Goal: Ask a question: Seek information or help from site administrators or community

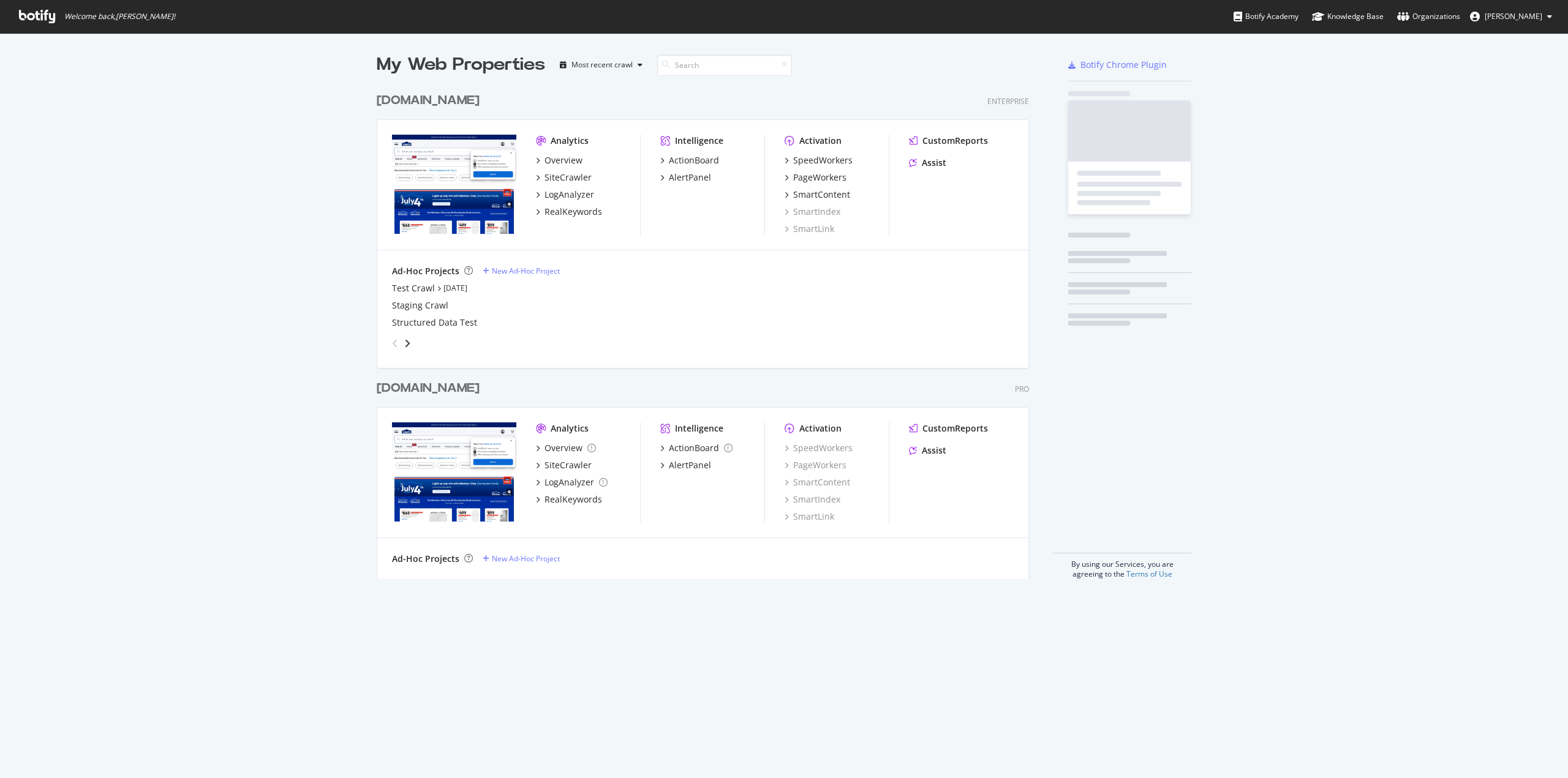
scroll to position [769, 1550]
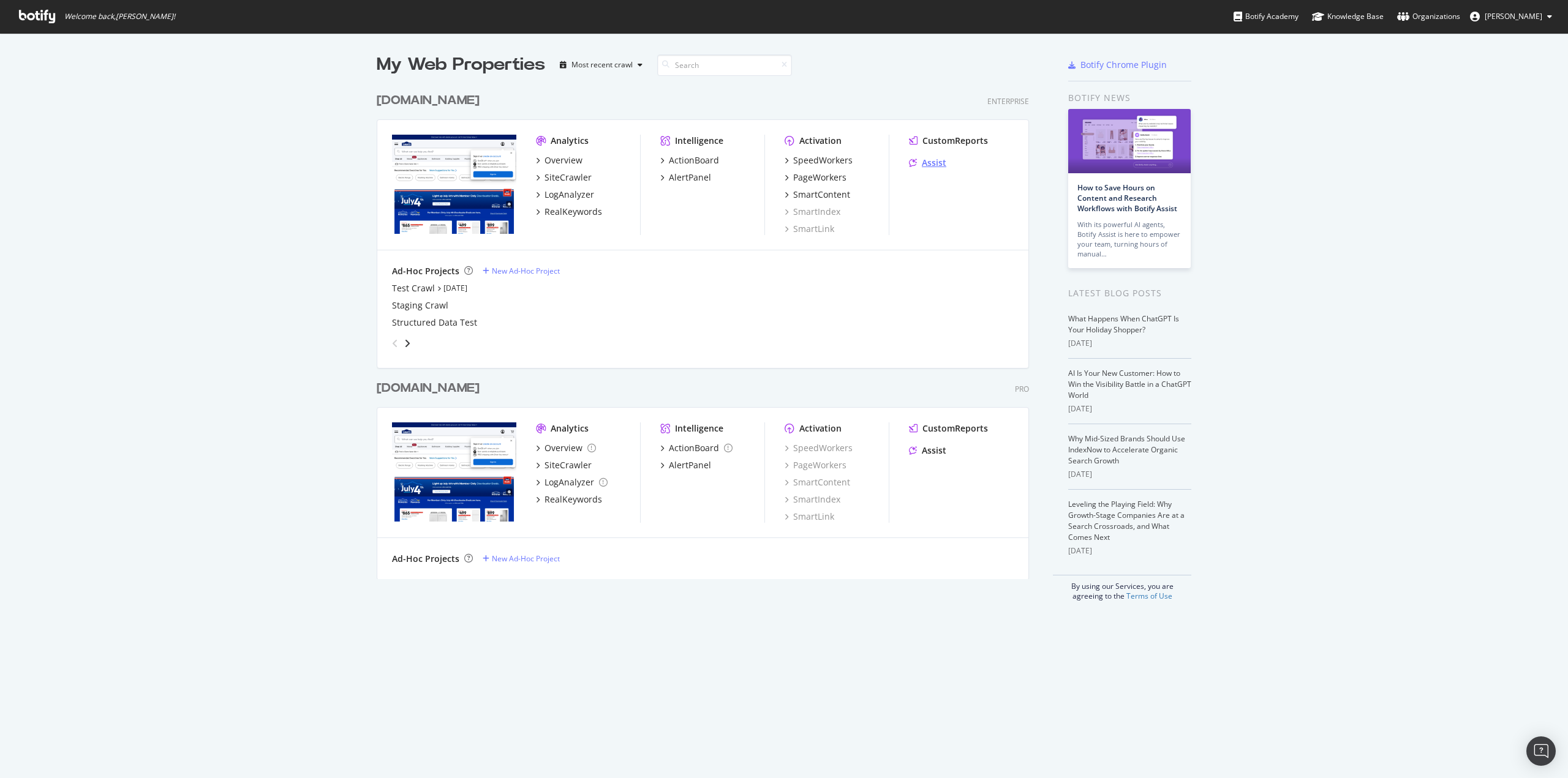
click at [932, 164] on div "Assist" at bounding box center [934, 163] width 25 height 12
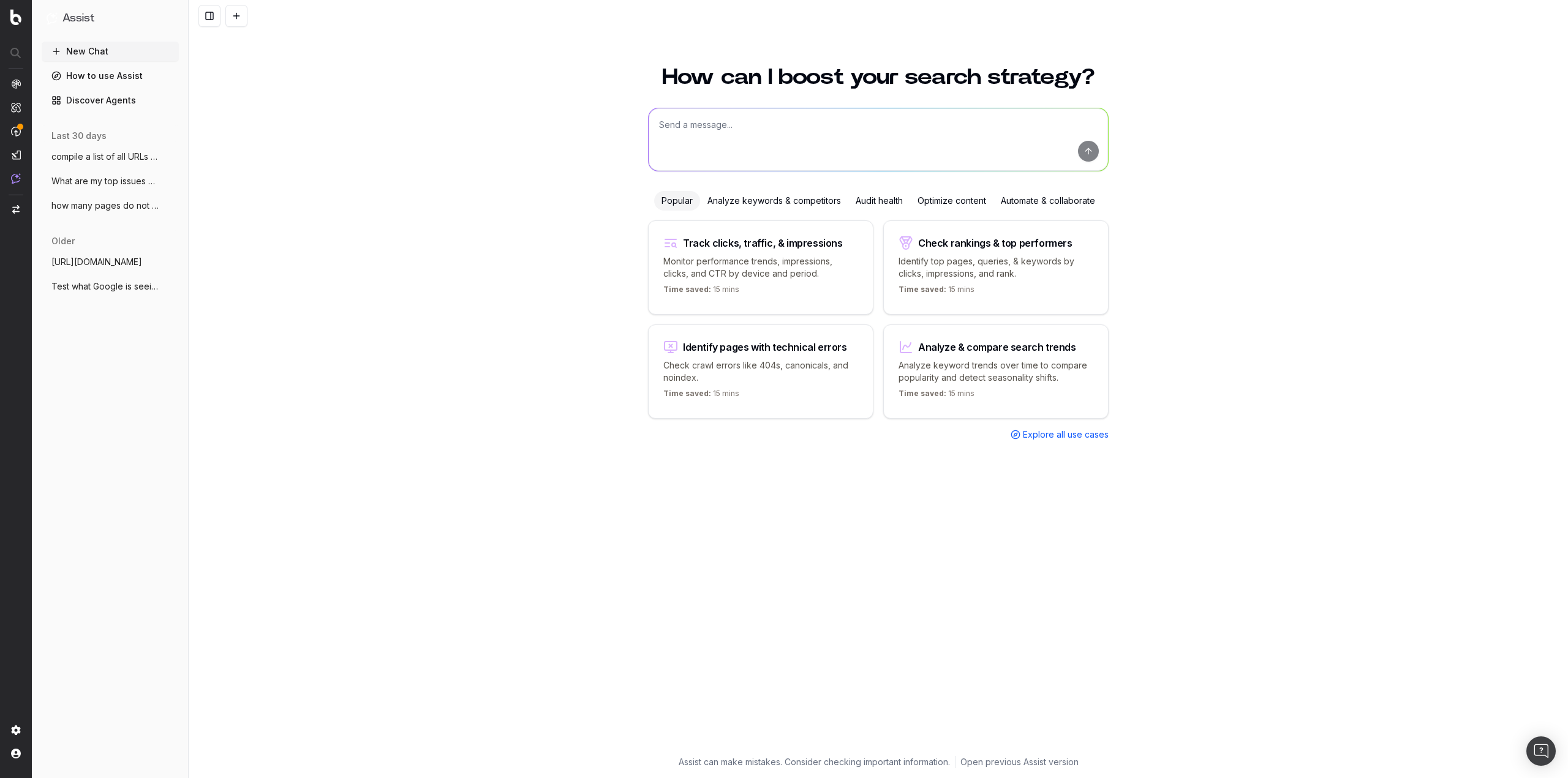
click at [741, 140] on textarea at bounding box center [879, 140] width 460 height 62
paste textarea "https://www.lowes.com/configure/paint?store=2348&cm_mmc=shp-_-c-_-prd-_-pnt-_-g…"
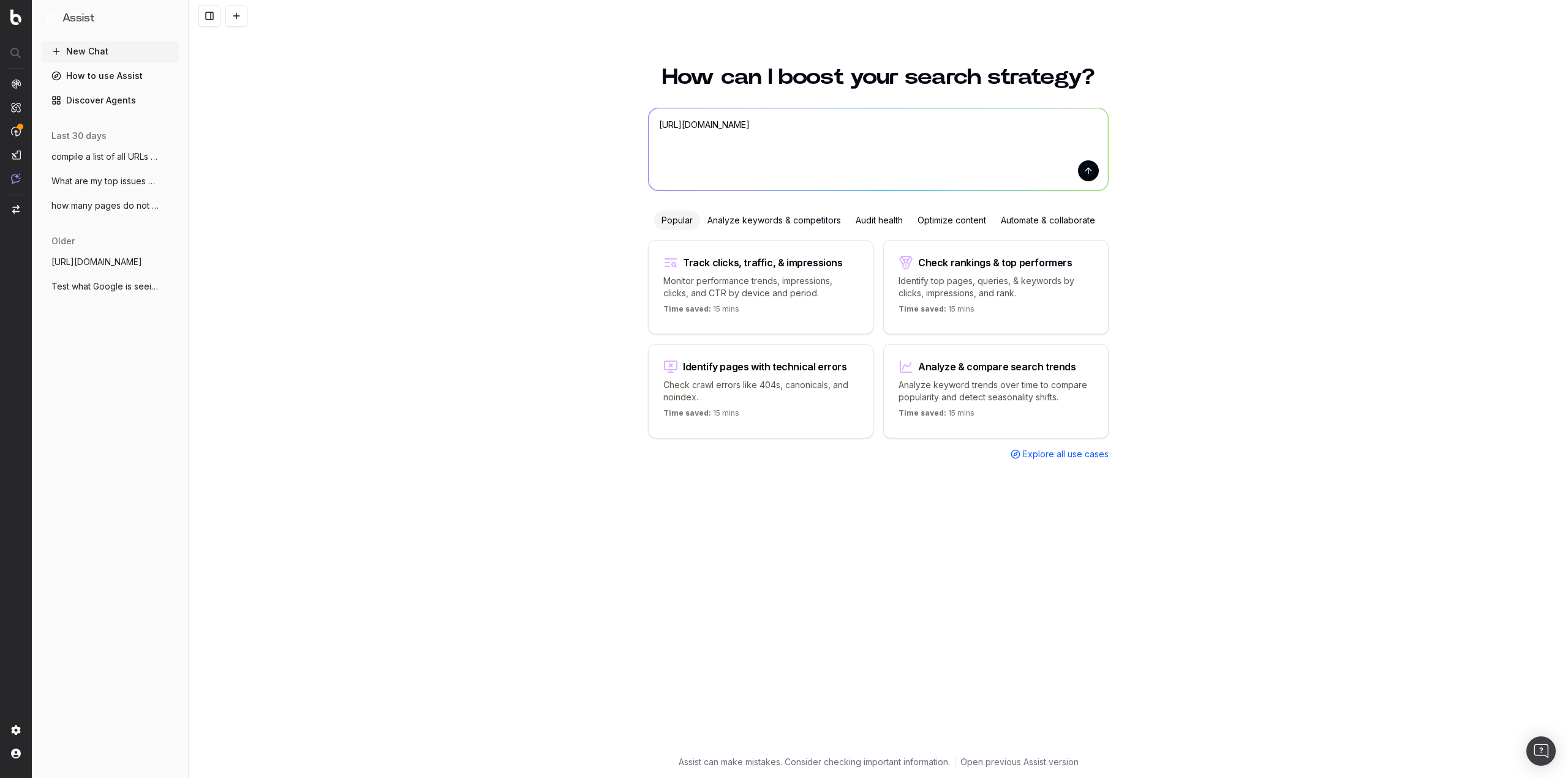
type textarea "https://www.lowes.com/configure/paint?store=2348&cm_mmc=shp-_-c-_-prd-_-pnt-_-g…"
click at [1090, 172] on button "submit" at bounding box center [1088, 171] width 21 height 21
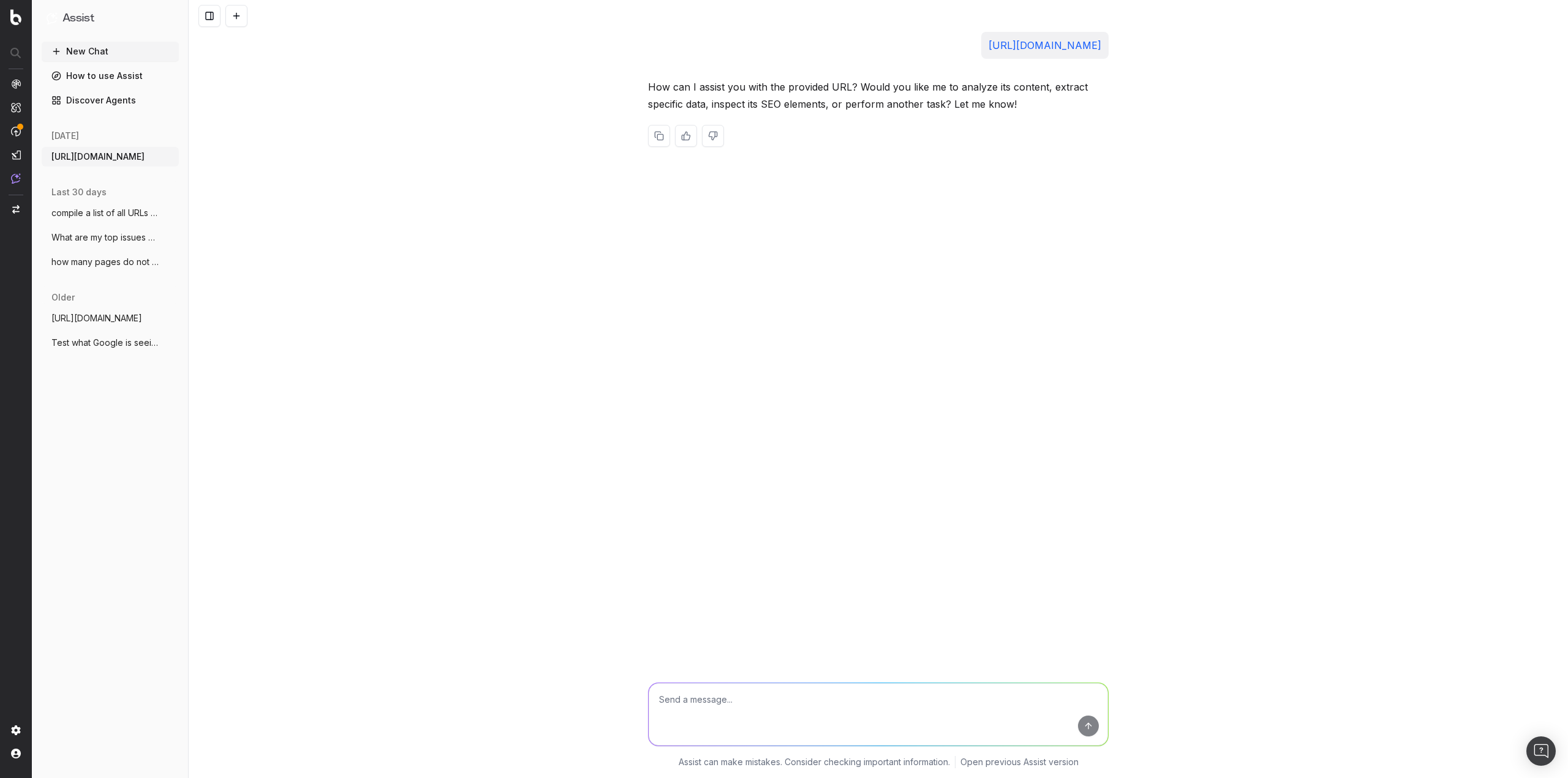
click at [723, 702] on textarea at bounding box center [879, 715] width 460 height 62
type textarea "Can it be found on the website?"
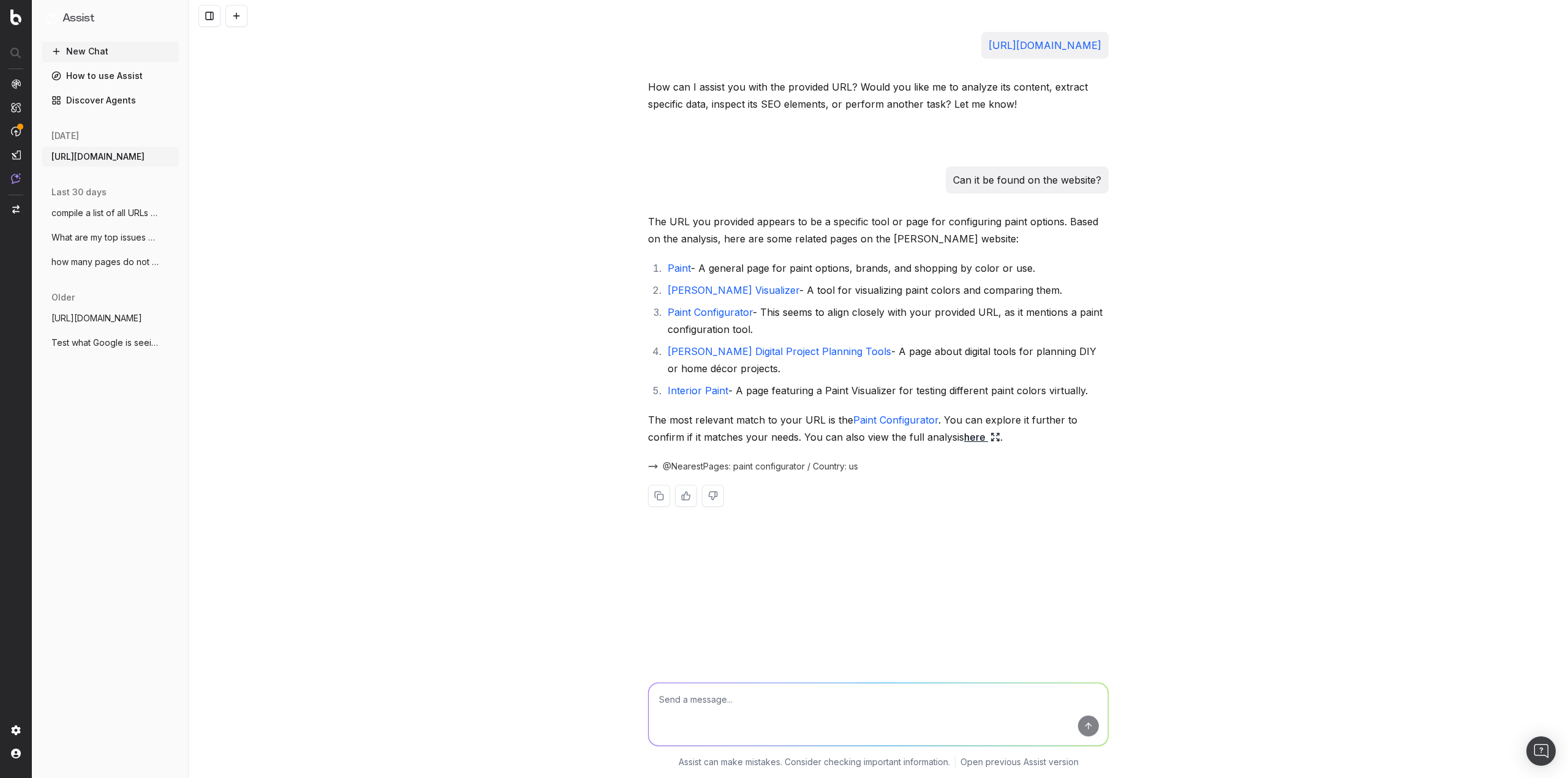
drag, startPoint x: 850, startPoint y: 115, endPoint x: 843, endPoint y: 120, distance: 8.6
click at [989, 54] on p "https://www.lowes.com/configure/paint?store=2348&cm_mmc=shp-_-c-_-prd-_-pnt-_-g…" at bounding box center [1045, 45] width 113 height 17
click at [678, 715] on textarea at bounding box center [879, 715] width 460 height 62
type textarea "A"
type textarea "F"
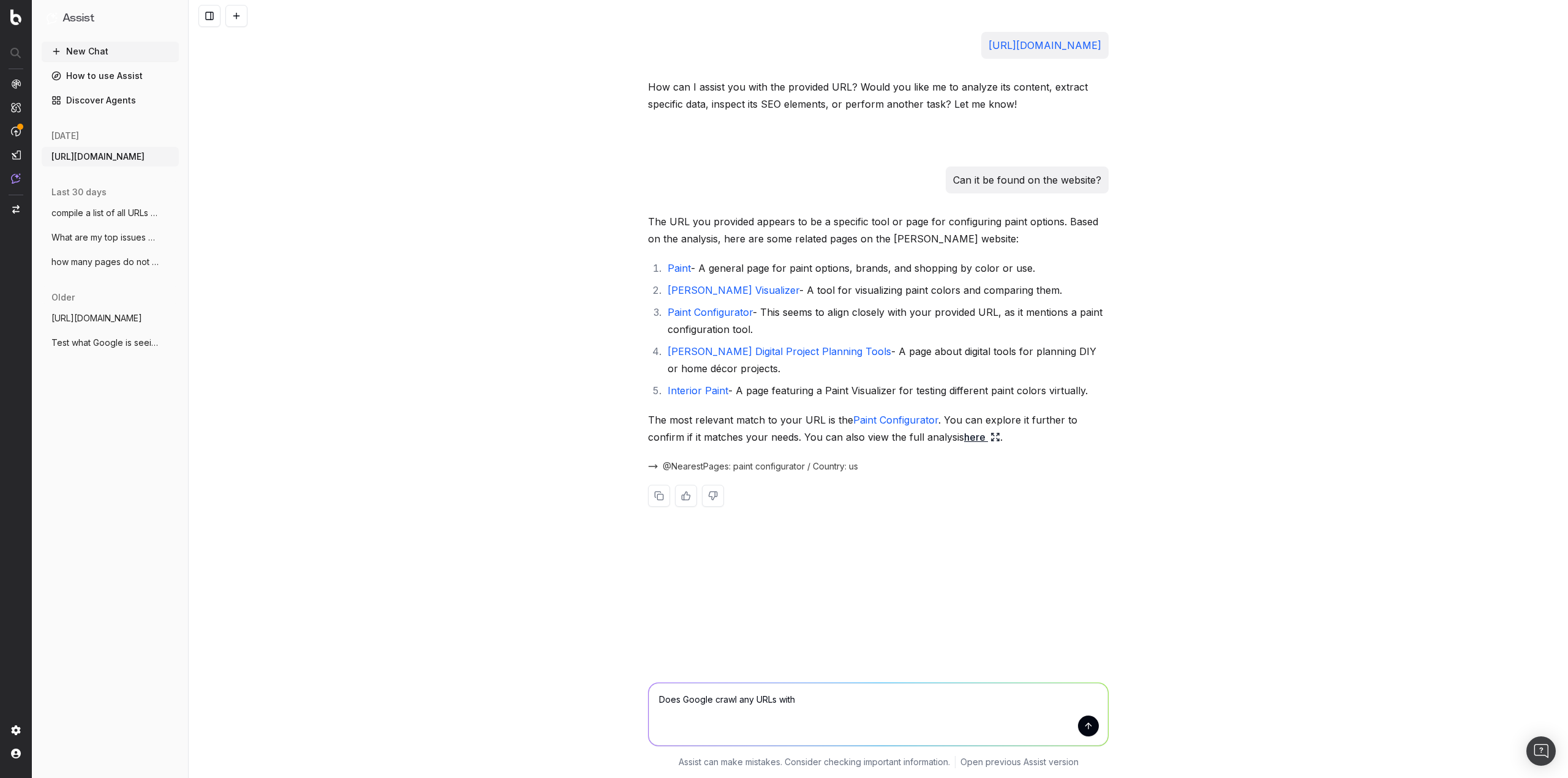
paste textarea "campaignid=22872922708"
click at [794, 700] on textarea "Does Google crawl any URLs with campaignid=22872922708" at bounding box center [879, 715] width 460 height 62
type textarea "Does Google crawl any URLs containing campaignid=22872922708"
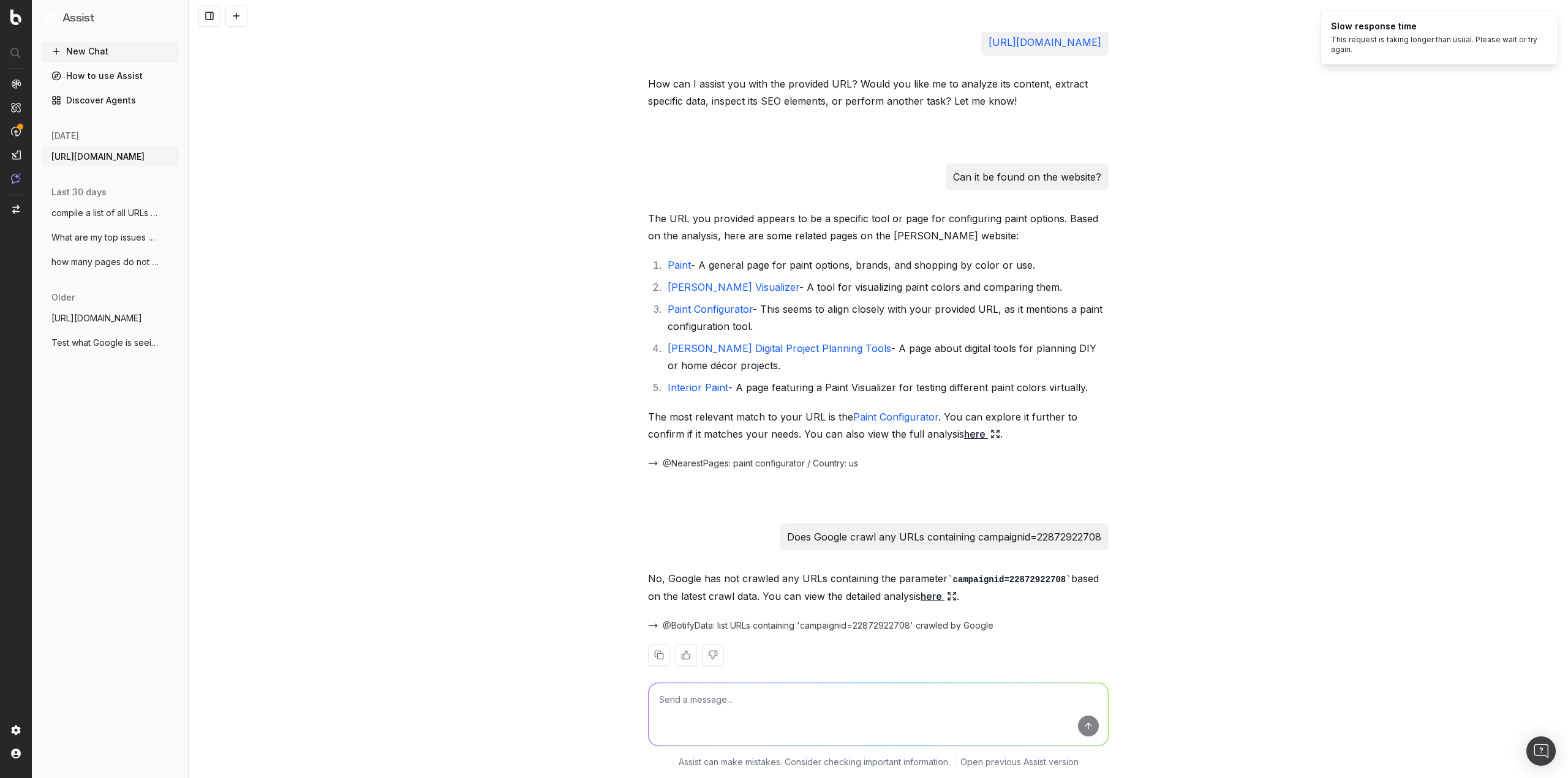
scroll to position [89, 0]
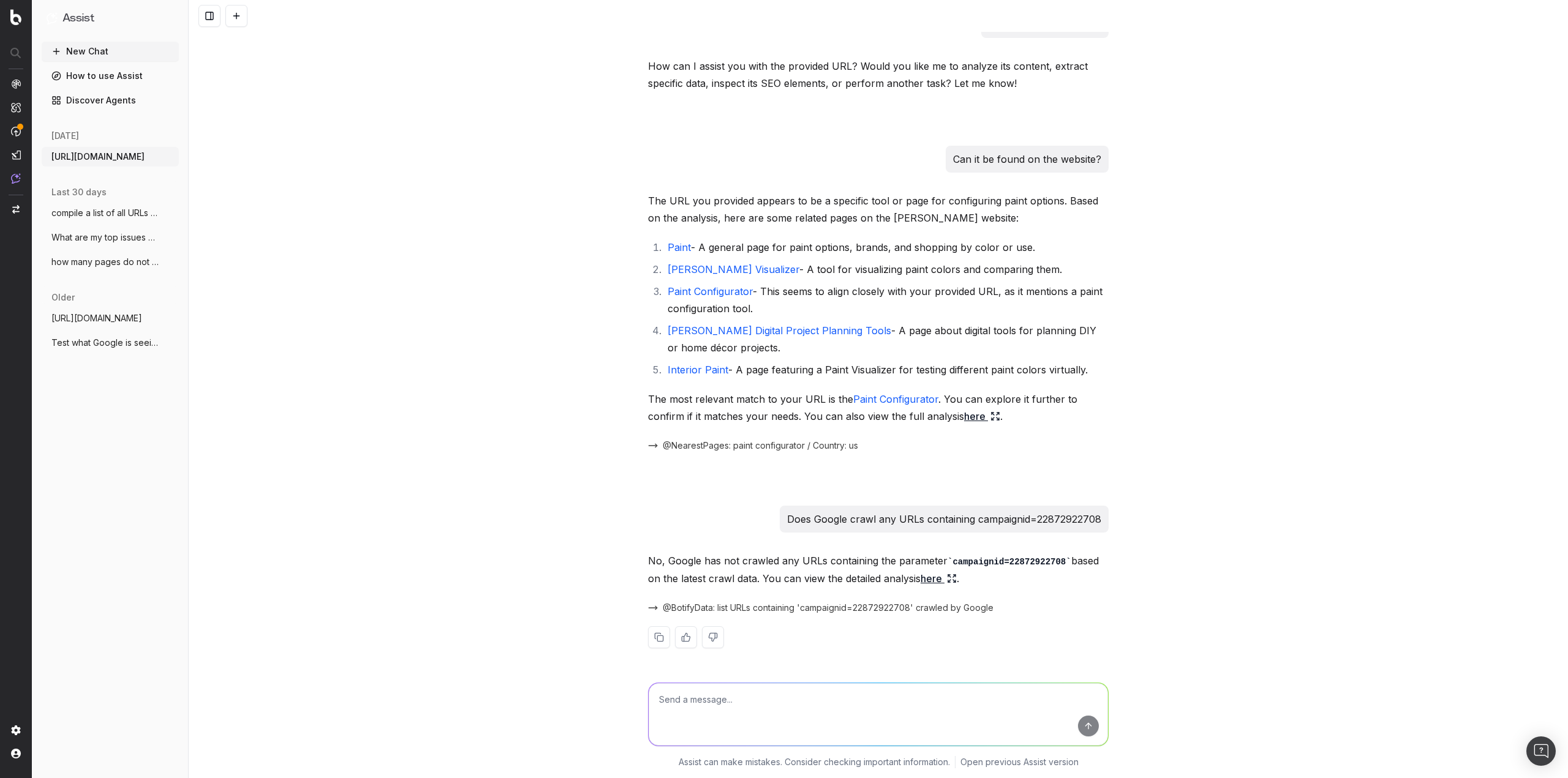
click at [717, 711] on textarea at bounding box center [879, 715] width 460 height 62
paste textarea "PMAX_PNT_000"
type textarea "What about PMAX_PNT_000"
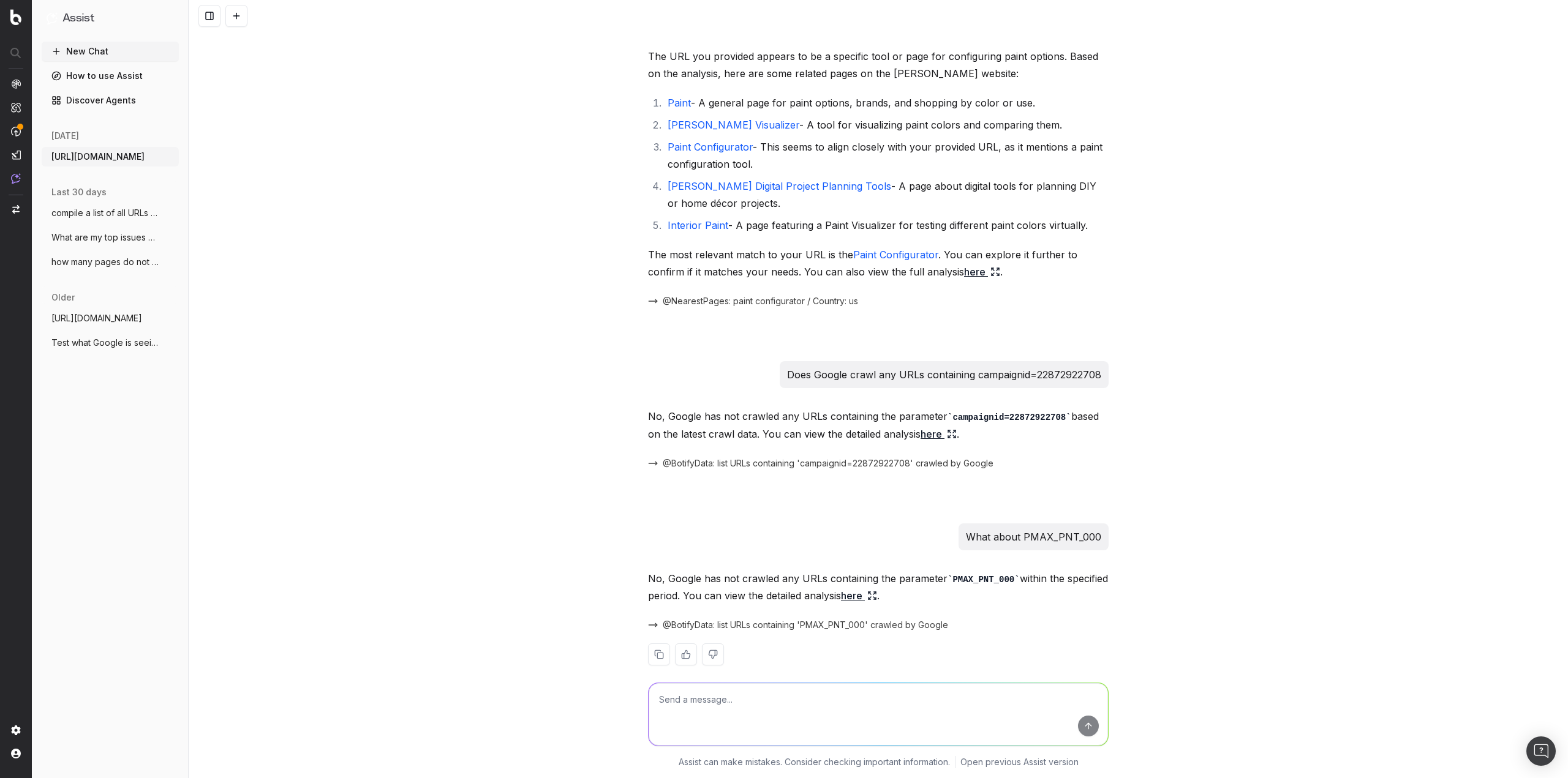
scroll to position [251, 0]
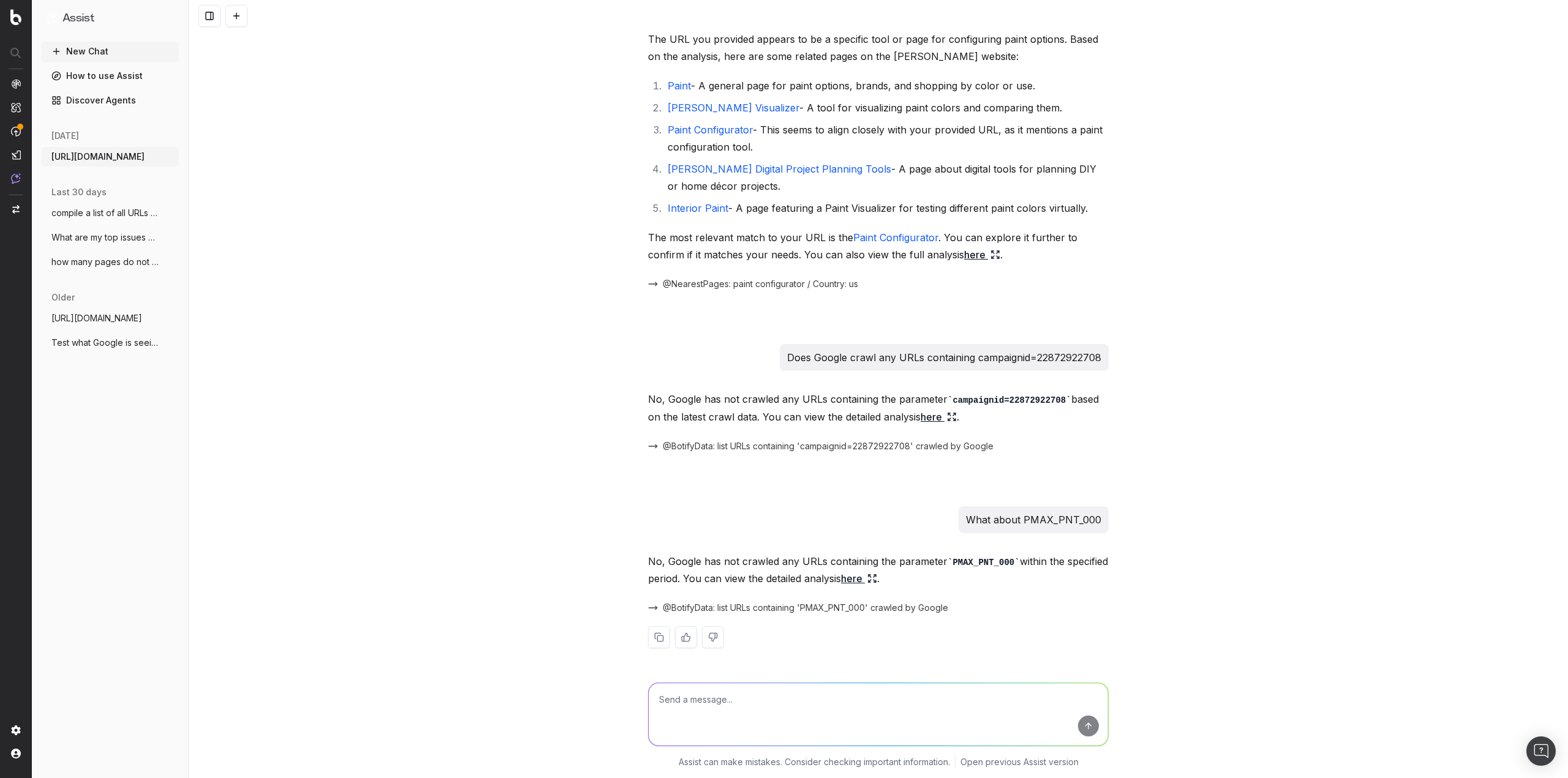
click at [787, 709] on textarea at bounding box center [879, 715] width 460 height 62
paste textarea "braid=0AAAAAD2B2W8srTxxqksowgN"
click at [652, 702] on textarea "braid=0AAAAAD2B2W8srTxxqksowgN" at bounding box center [879, 715] width 460 height 62
click at [702, 700] on textarea "HWbraid=0AAAAAD2B2W8srTxxqksowgN" at bounding box center [879, 715] width 460 height 62
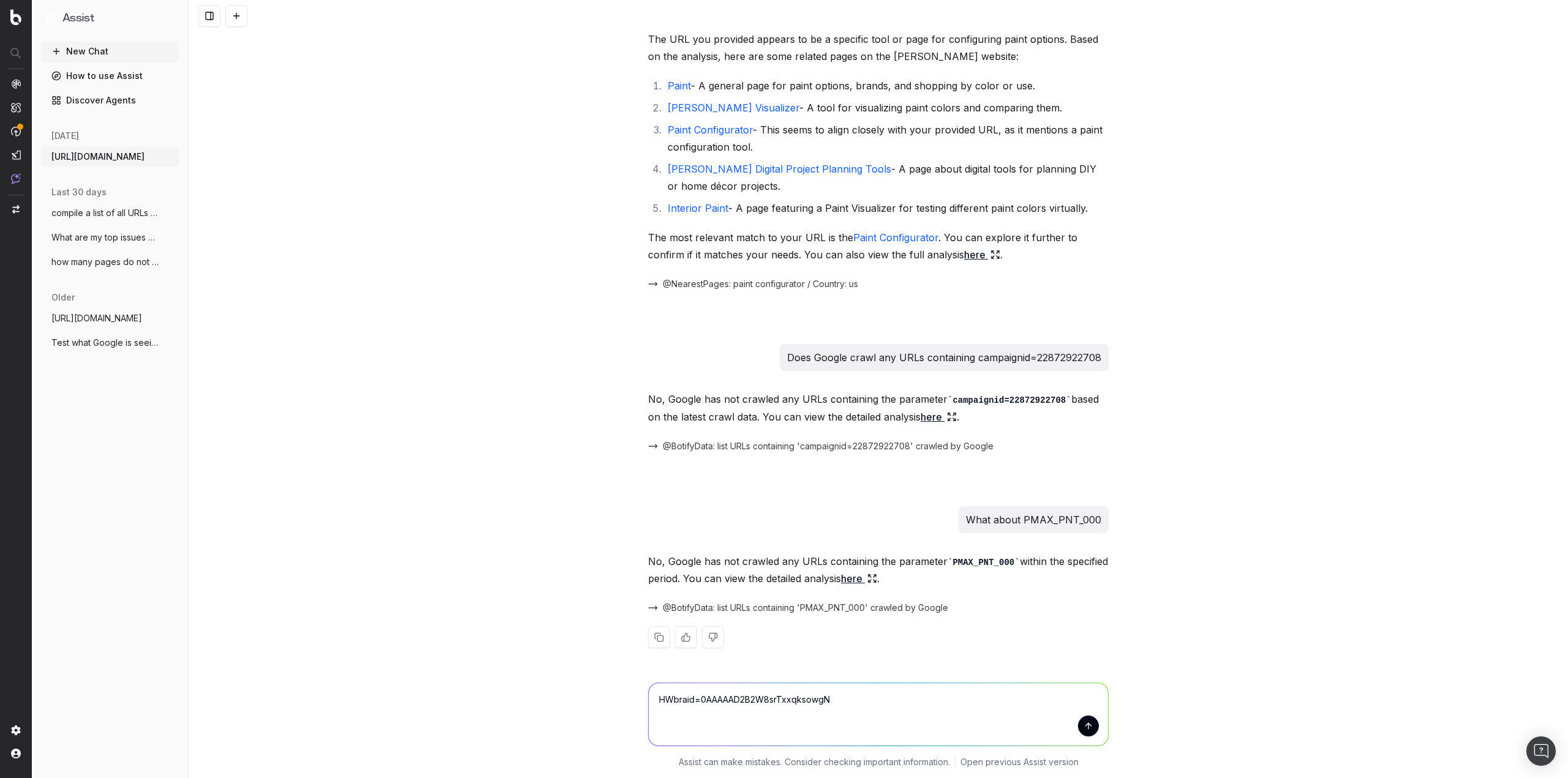
click at [702, 700] on textarea "HWbraid=0AAAAAD2B2W8srTxxqksowgN" at bounding box center [879, 715] width 460 height 62
paste textarea "braid=0AAAAAD2B2W8srTxxqksowgN"
type textarea "What about: braid=0AAAAAD2B2W8srTxxqksowgN"
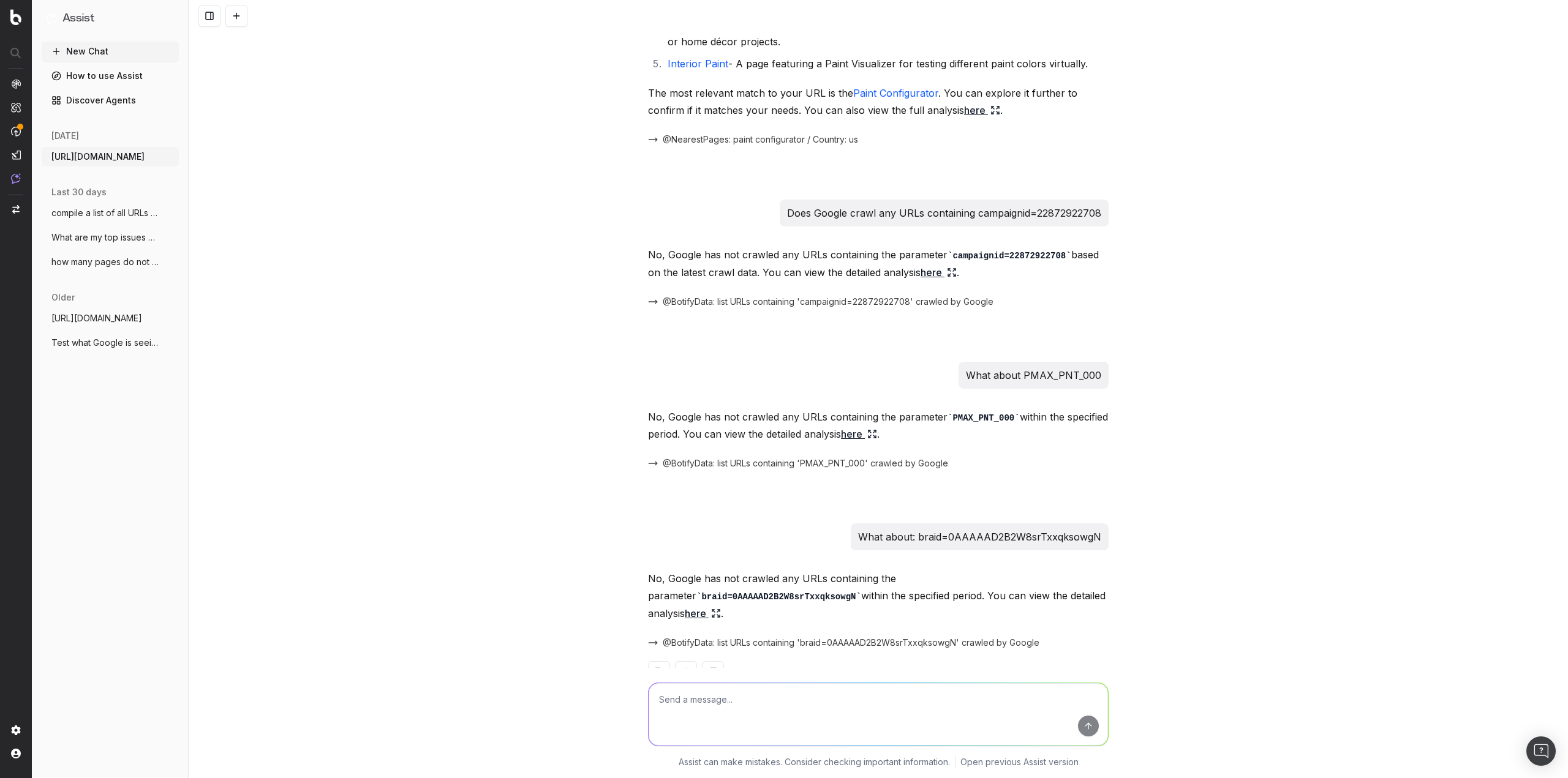
scroll to position [413, 0]
